Goal: Information Seeking & Learning: Learn about a topic

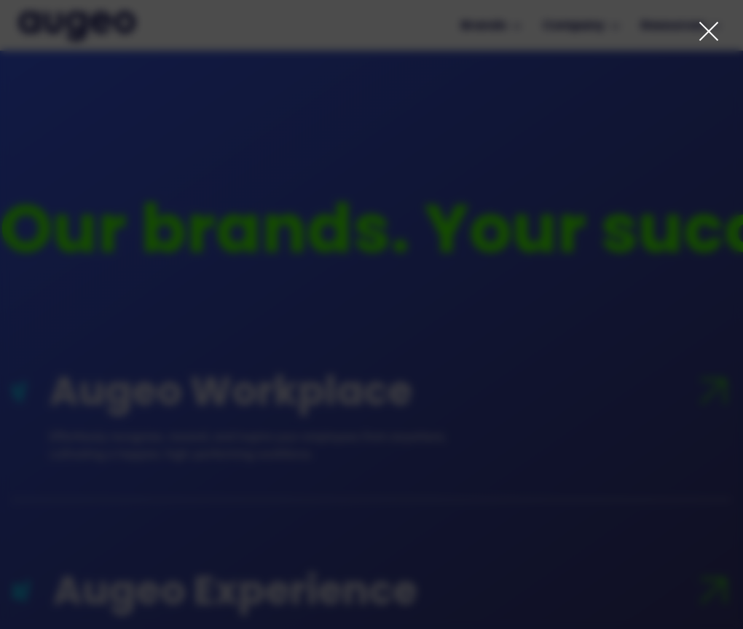
click at [704, 26] on icon at bounding box center [708, 31] width 17 height 17
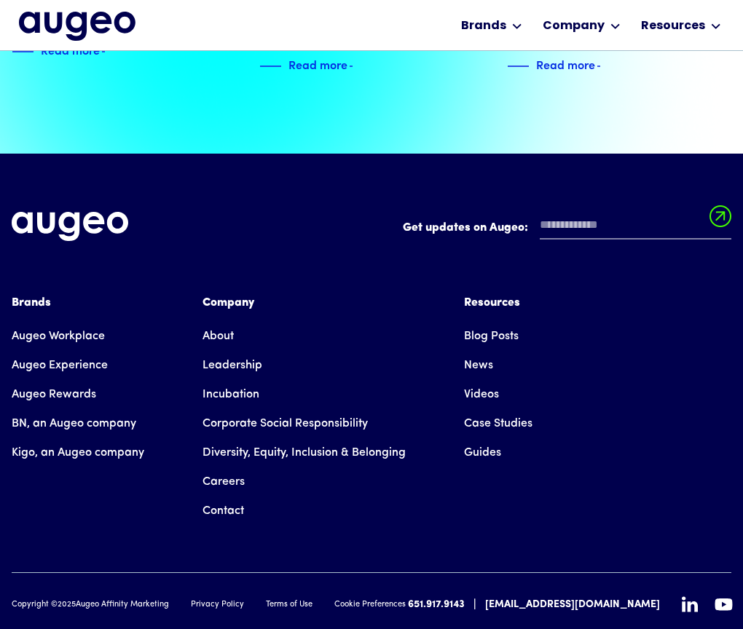
scroll to position [3367, 0]
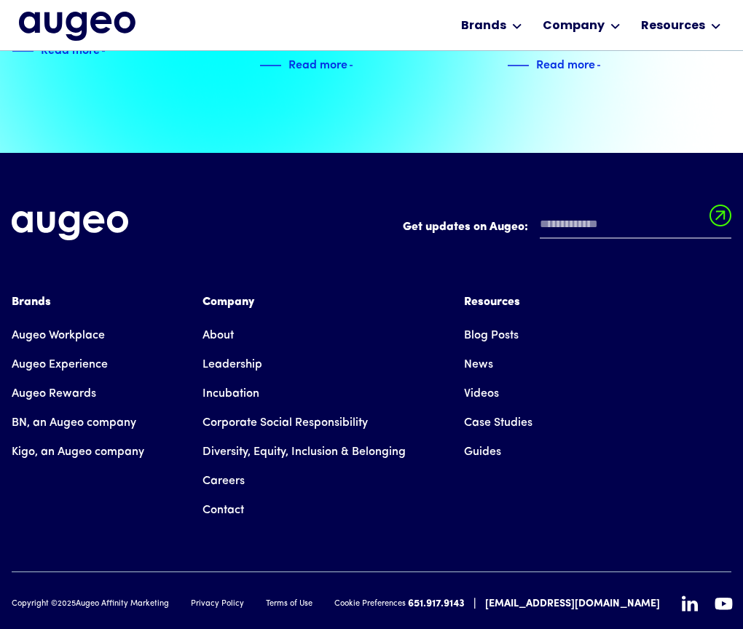
click at [218, 467] on link "Careers" at bounding box center [223, 481] width 42 height 29
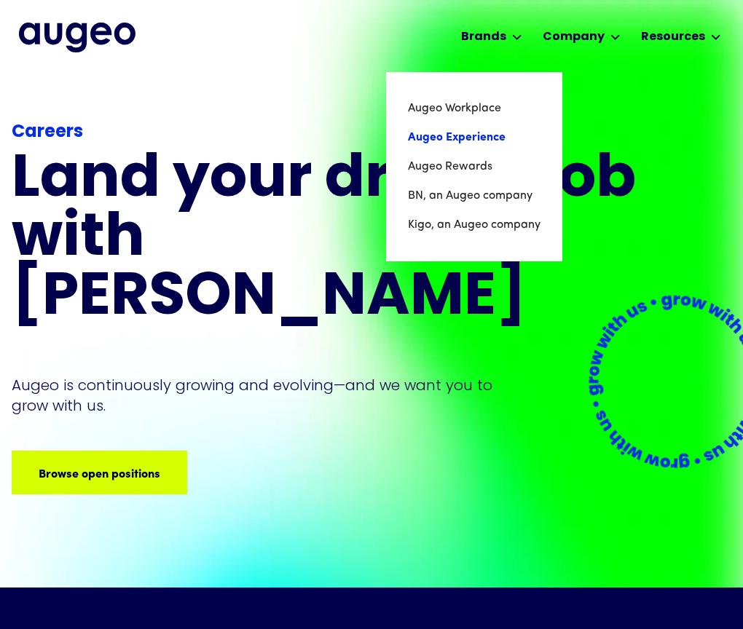
click at [451, 132] on link "Augeo Experience" at bounding box center [474, 137] width 133 height 29
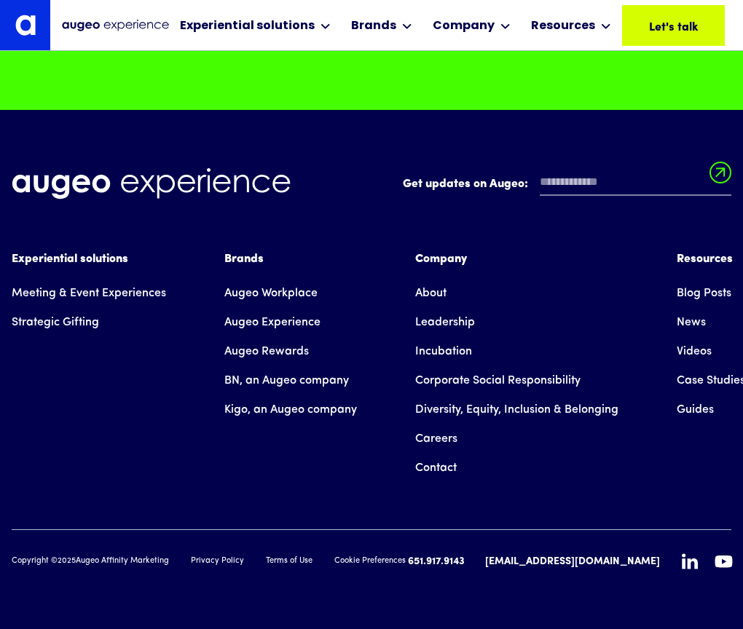
scroll to position [12335, 0]
click at [441, 440] on link "Careers" at bounding box center [436, 439] width 42 height 29
